Goal: Transaction & Acquisition: Download file/media

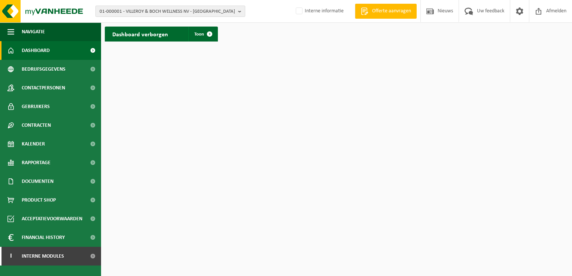
click at [179, 13] on span "01-000001 - VILLEROY & BOCH WELLNESS NV - [GEOGRAPHIC_DATA]" at bounding box center [168, 11] width 136 height 11
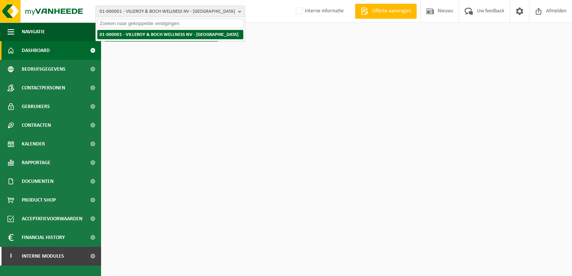
paste input "01-088700"
type input "01-088700"
click at [194, 30] on li "01-088700 - A.O. DE BRAEVE BV - LENDELEDE" at bounding box center [170, 34] width 146 height 9
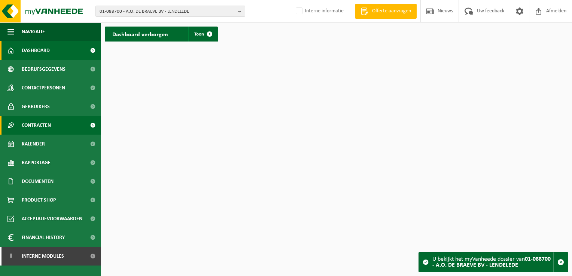
click at [51, 120] on span "Contracten" at bounding box center [36, 125] width 29 height 19
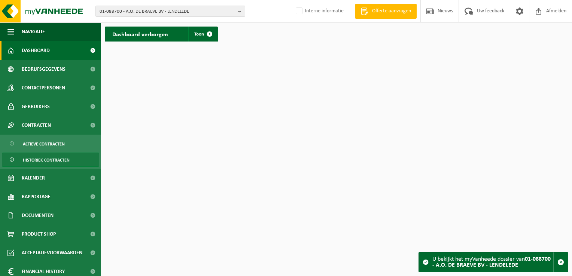
click at [54, 154] on span "Historiek contracten" at bounding box center [46, 160] width 47 height 14
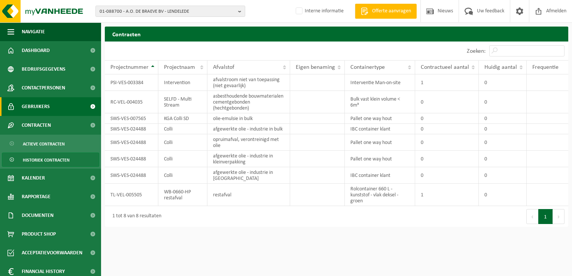
click at [49, 107] on link "Gebruikers" at bounding box center [50, 106] width 101 height 19
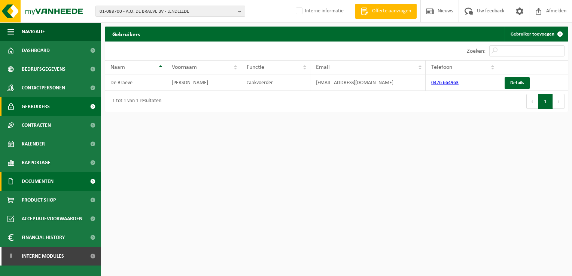
click at [71, 184] on link "Documenten" at bounding box center [50, 181] width 101 height 19
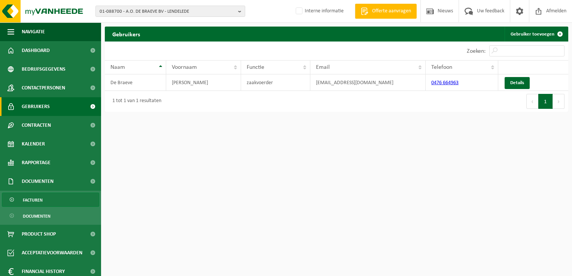
click at [64, 199] on link "Facturen" at bounding box center [50, 200] width 97 height 14
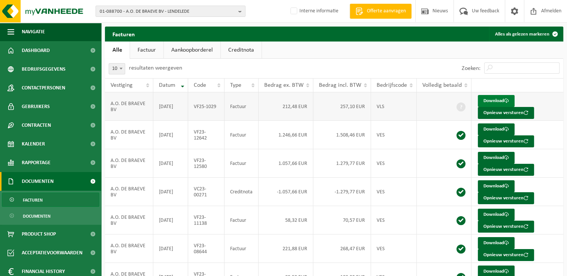
click at [502, 101] on link "Download" at bounding box center [496, 101] width 37 height 12
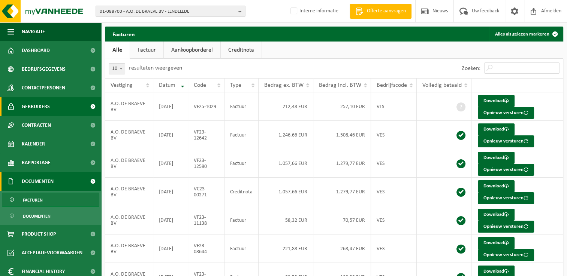
click at [37, 108] on span "Gebruikers" at bounding box center [36, 106] width 28 height 19
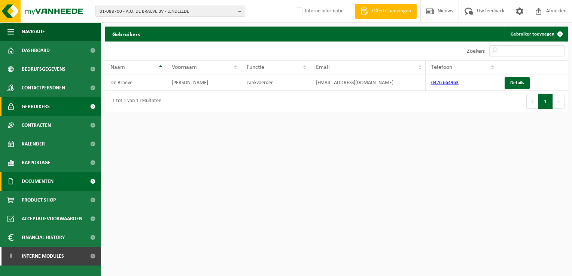
click at [78, 183] on link "Documenten" at bounding box center [50, 181] width 101 height 19
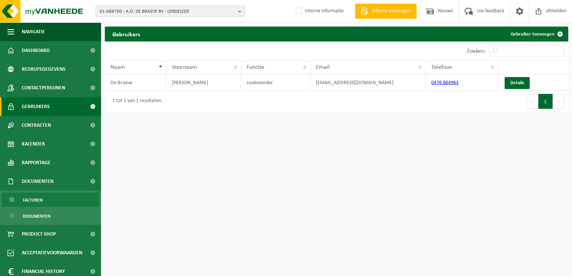
click at [64, 199] on link "Facturen" at bounding box center [50, 200] width 97 height 14
